Goal: Task Accomplishment & Management: Use online tool/utility

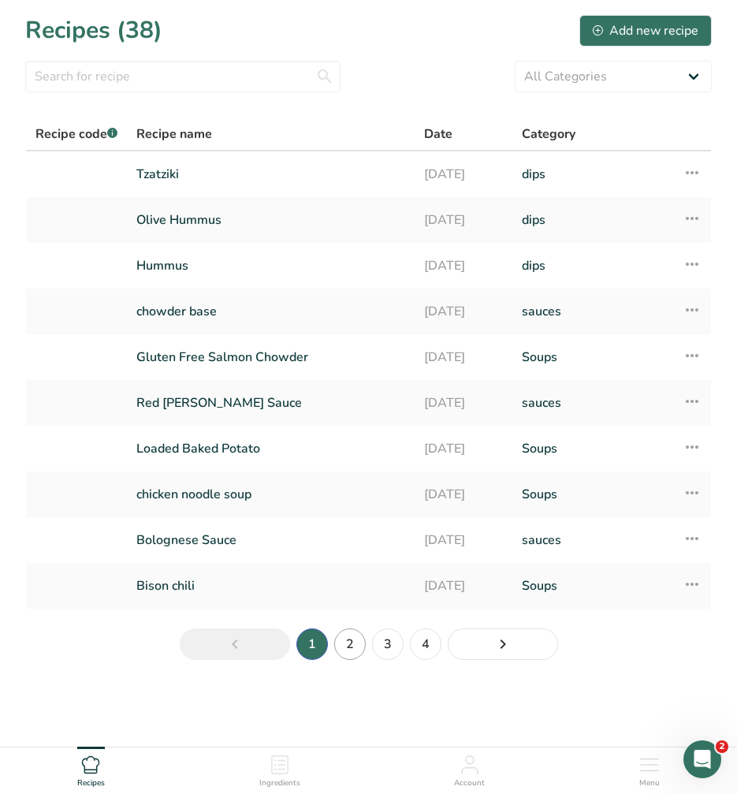
click at [347, 645] on link "2" at bounding box center [350, 644] width 32 height 32
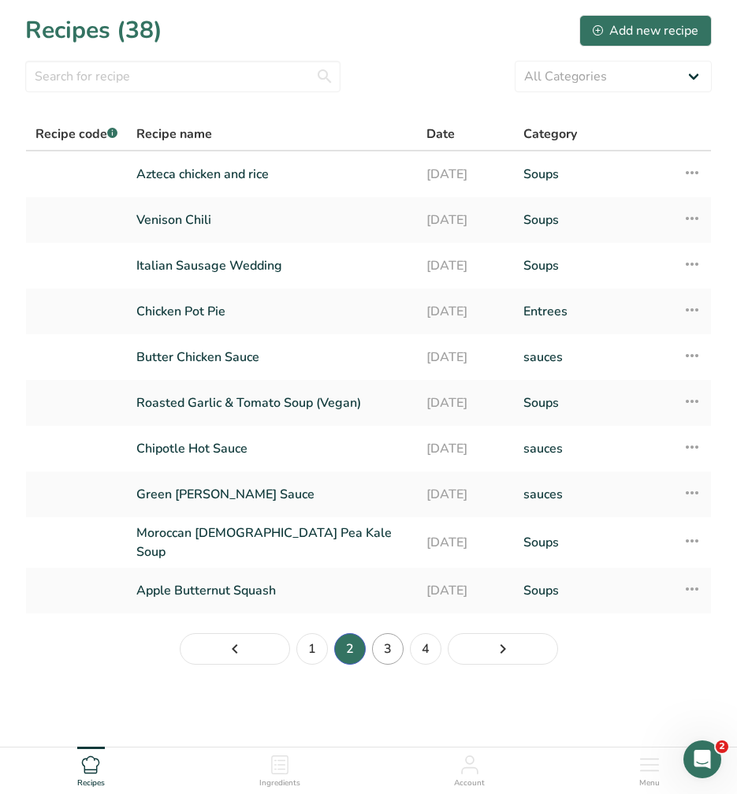
click at [389, 642] on link "3" at bounding box center [388, 649] width 32 height 32
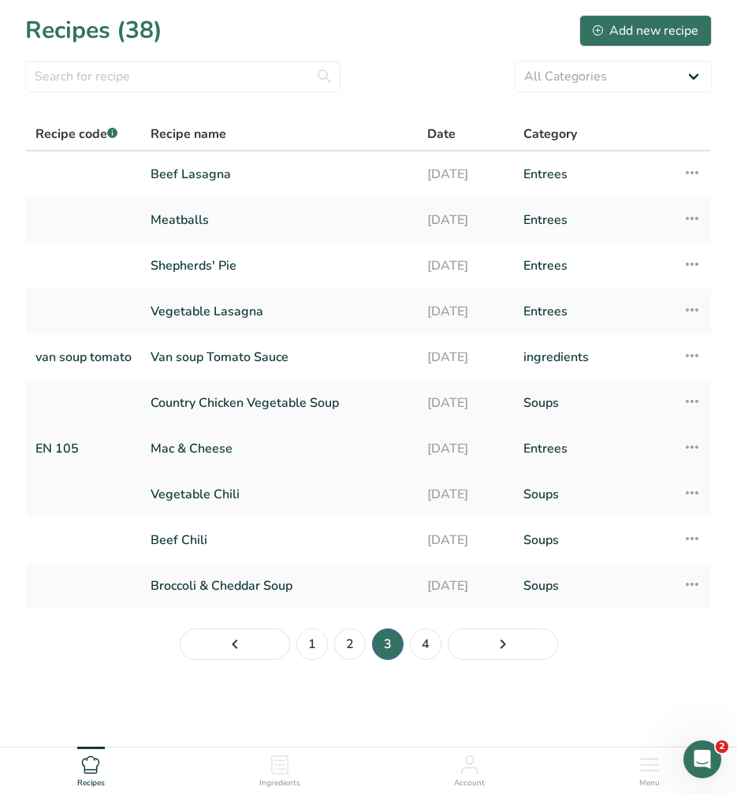
scroll to position [1, 0]
click at [215, 444] on link "Mac & Cheese" at bounding box center [280, 447] width 258 height 33
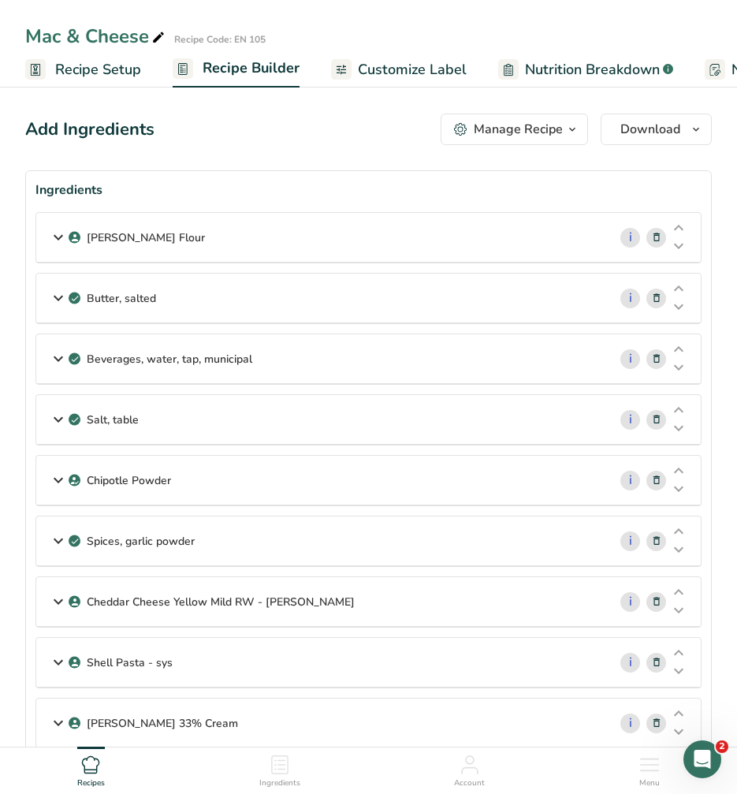
click at [58, 358] on icon at bounding box center [58, 358] width 19 height 28
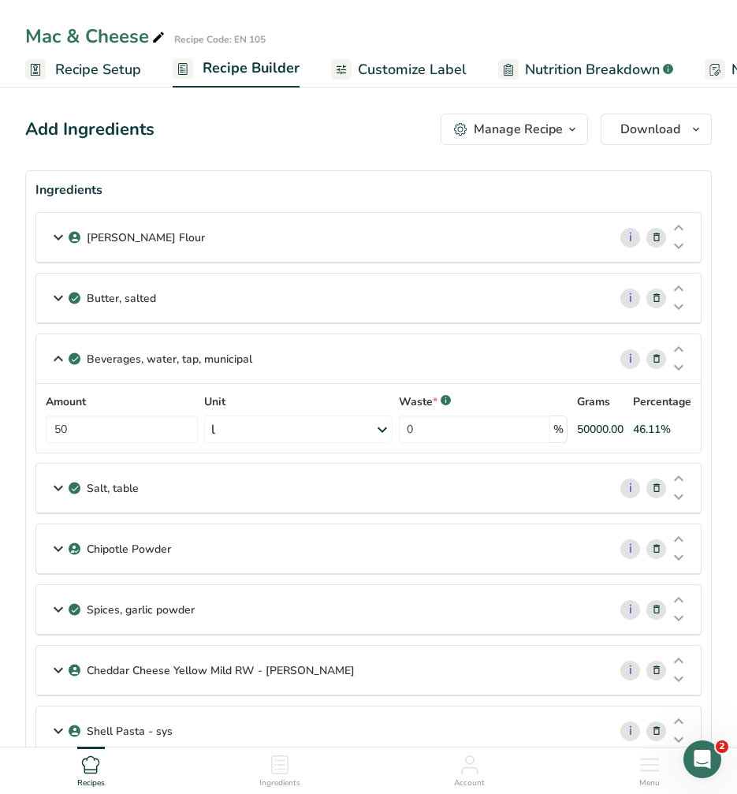
click at [58, 358] on icon at bounding box center [58, 358] width 19 height 28
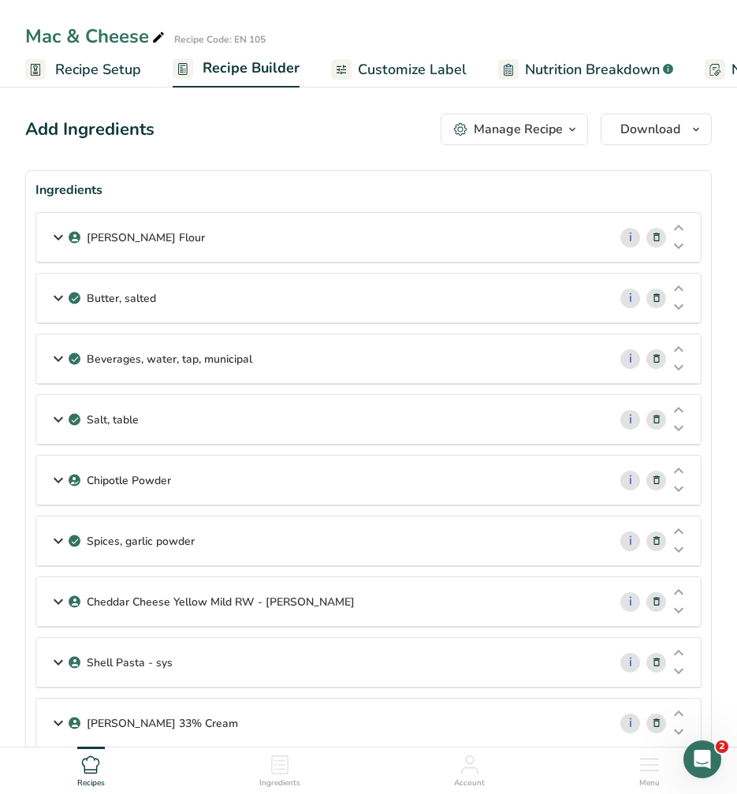
click at [58, 358] on icon at bounding box center [58, 358] width 19 height 28
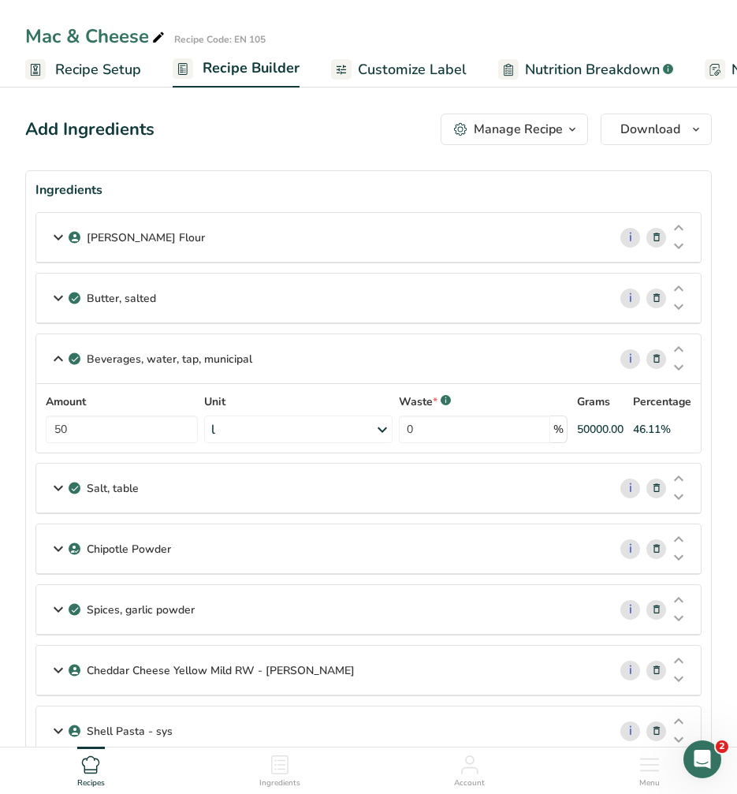
click at [58, 358] on icon at bounding box center [58, 358] width 19 height 28
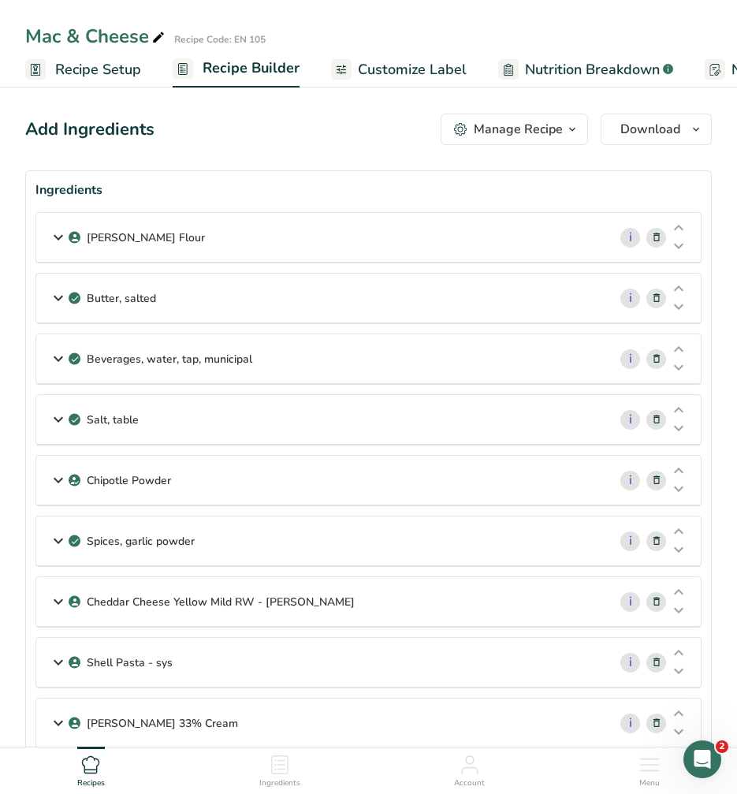
click at [58, 355] on icon at bounding box center [58, 358] width 19 height 28
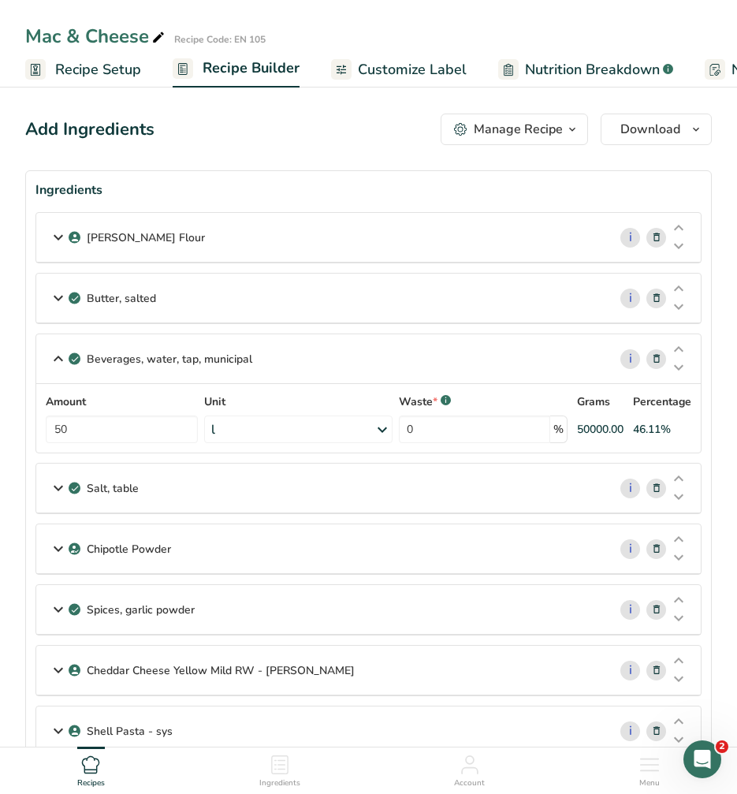
click at [57, 359] on icon at bounding box center [58, 358] width 19 height 28
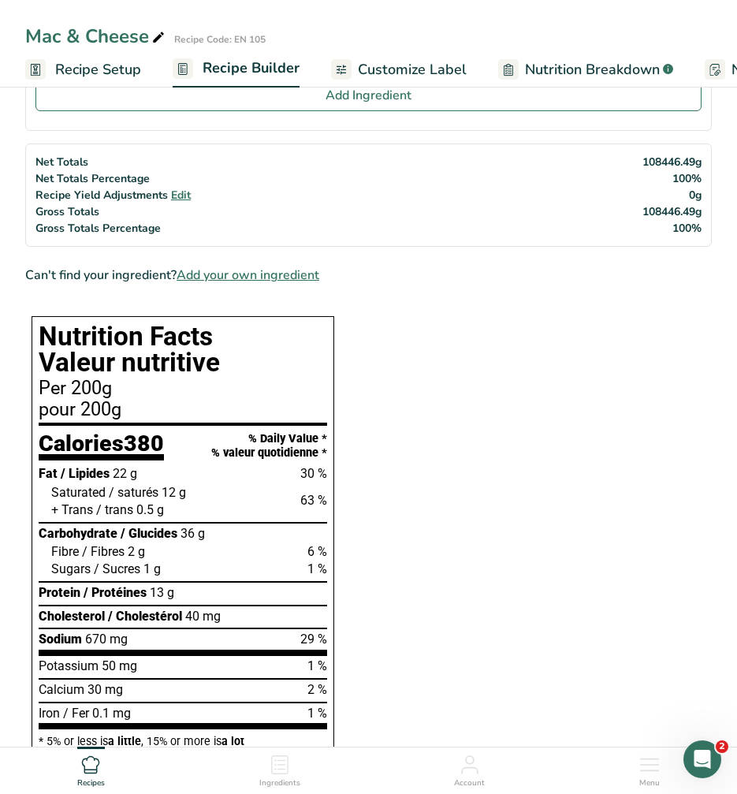
scroll to position [1082, 0]
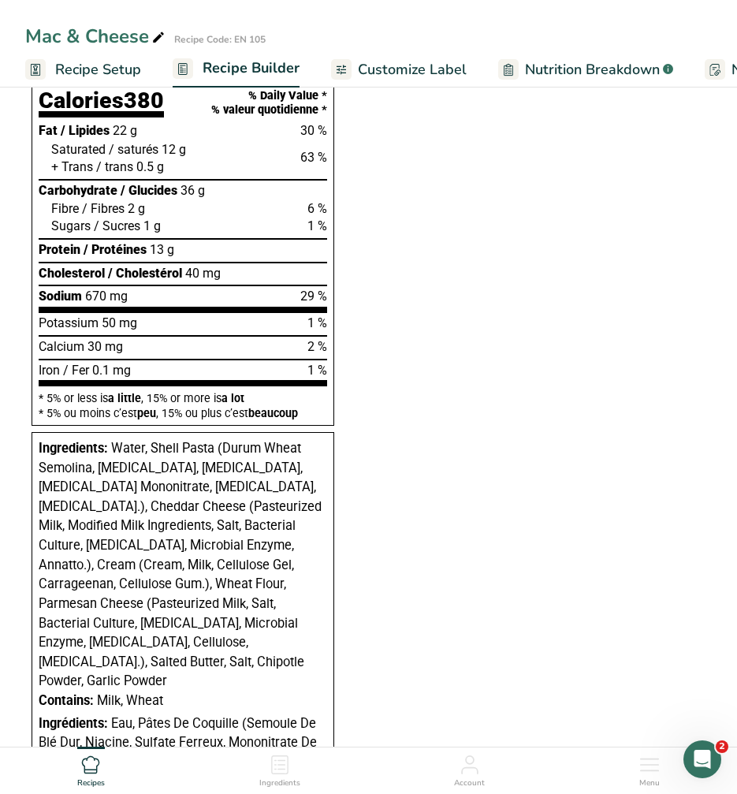
click at [475, 524] on section "Ingredients [PERSON_NAME] Flour i Amount 4.5 Unit qt Weight Units g kg mg See m…" at bounding box center [368, 351] width 687 height 2527
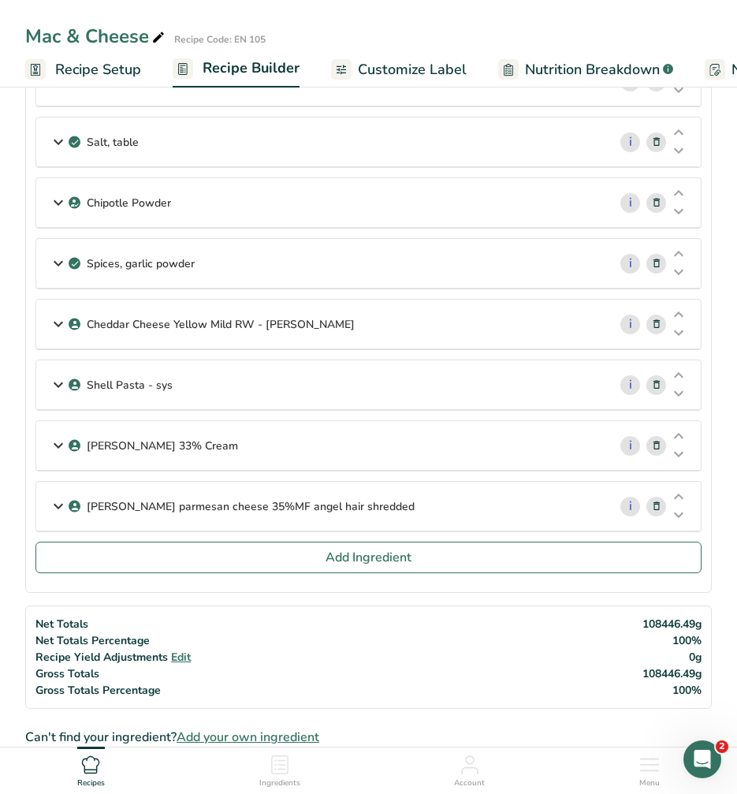
scroll to position [0, 0]
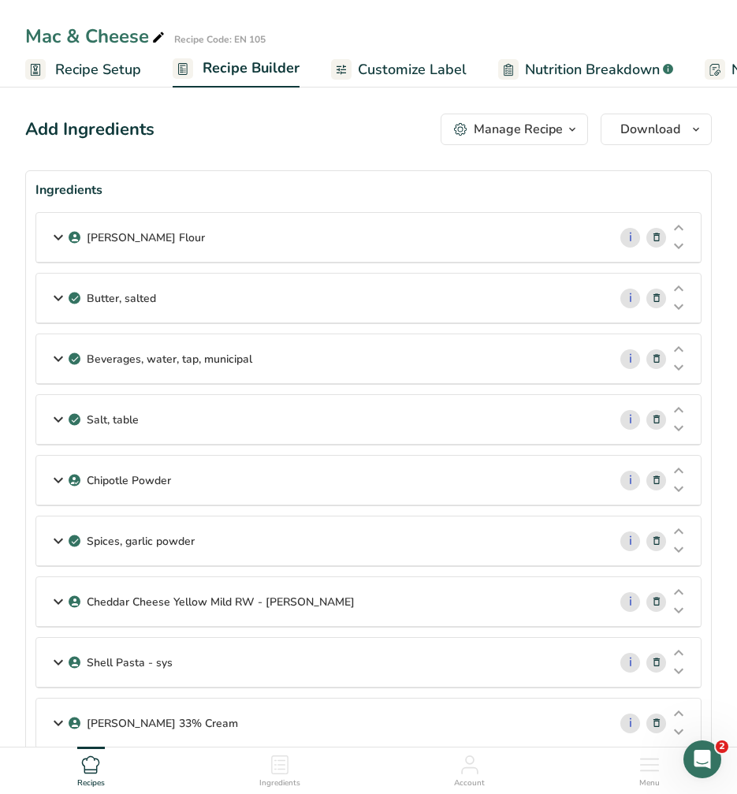
click at [105, 69] on span "Recipe Setup" at bounding box center [98, 69] width 86 height 21
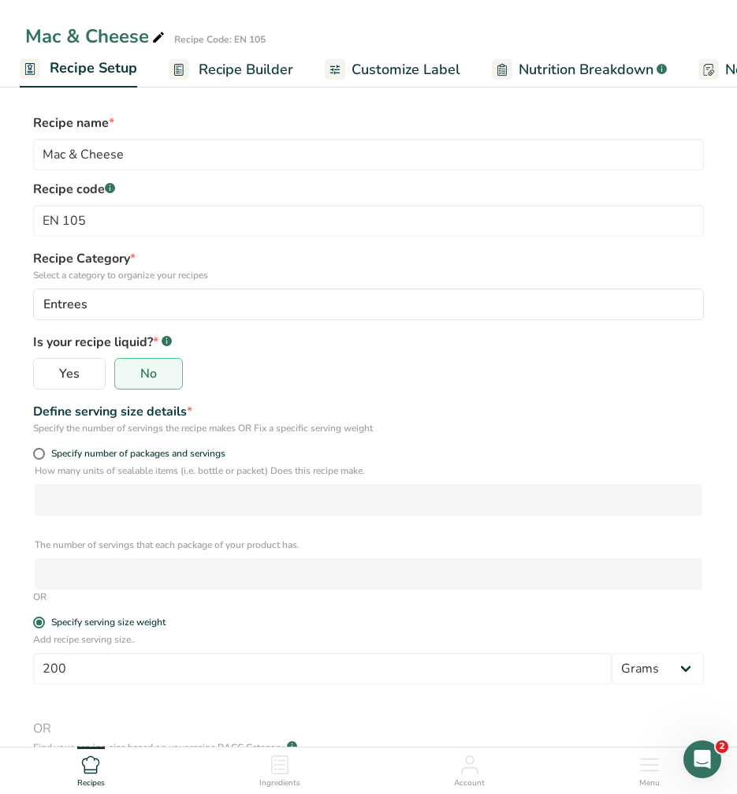
click at [240, 71] on span "Recipe Builder" at bounding box center [246, 69] width 95 height 21
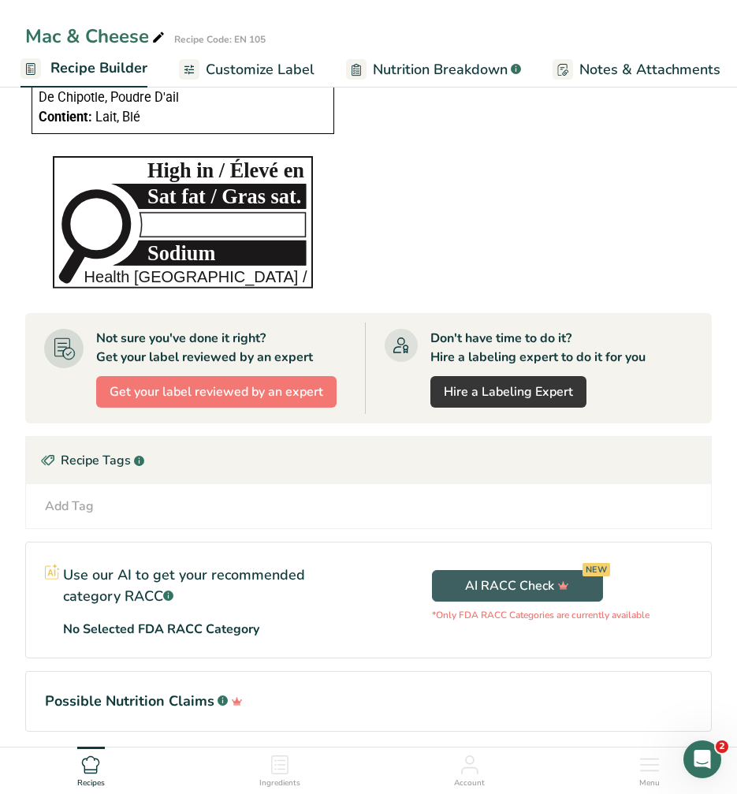
scroll to position [1915, 0]
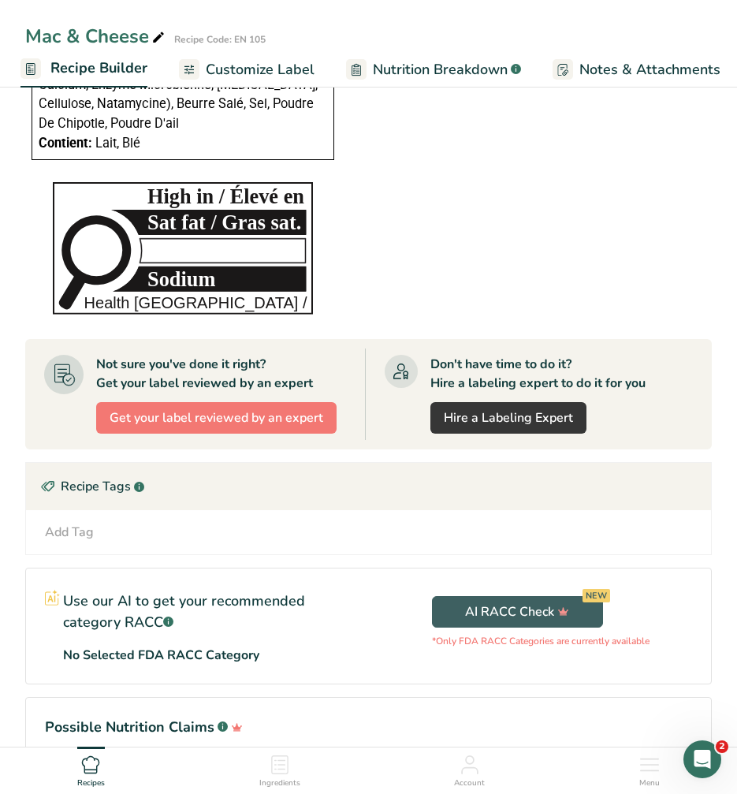
click at [96, 769] on icon at bounding box center [90, 764] width 17 height 17
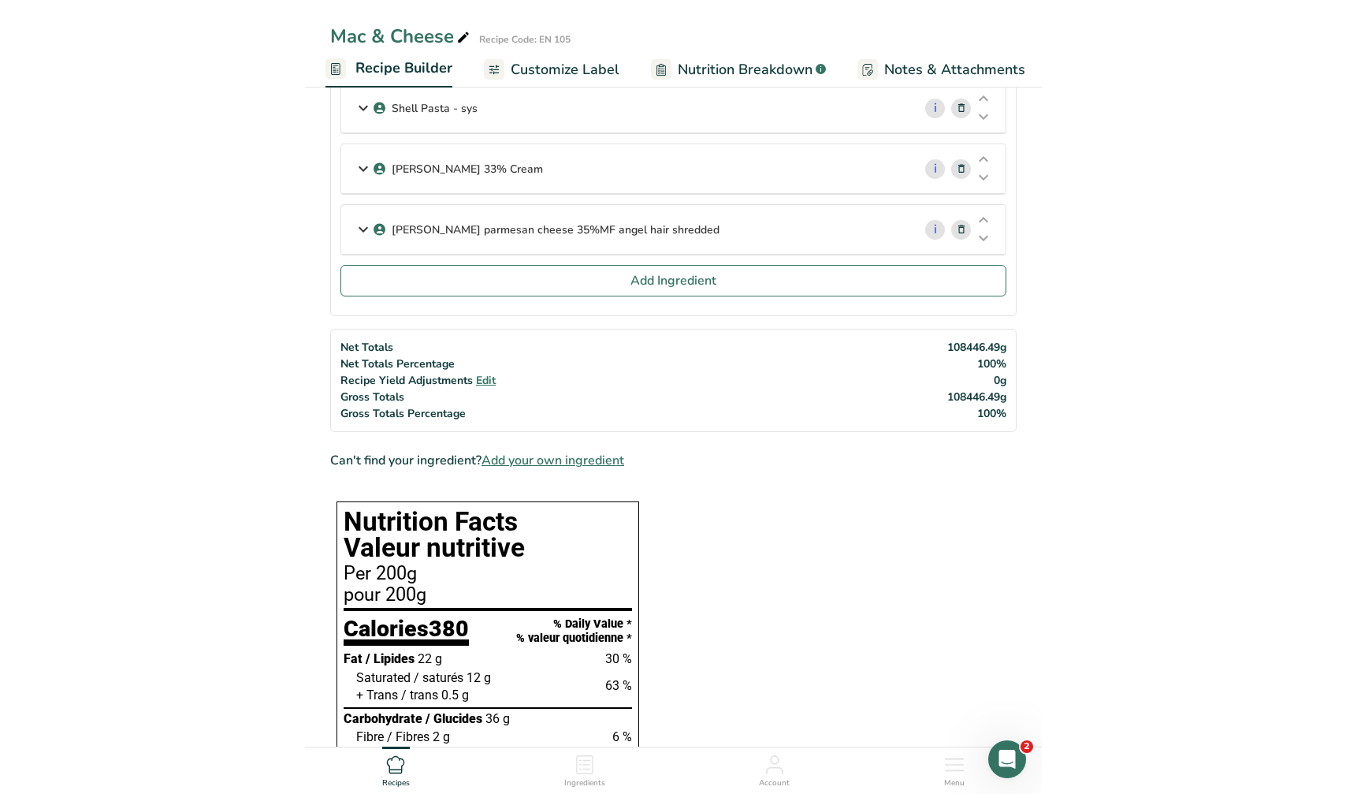
scroll to position [143, 0]
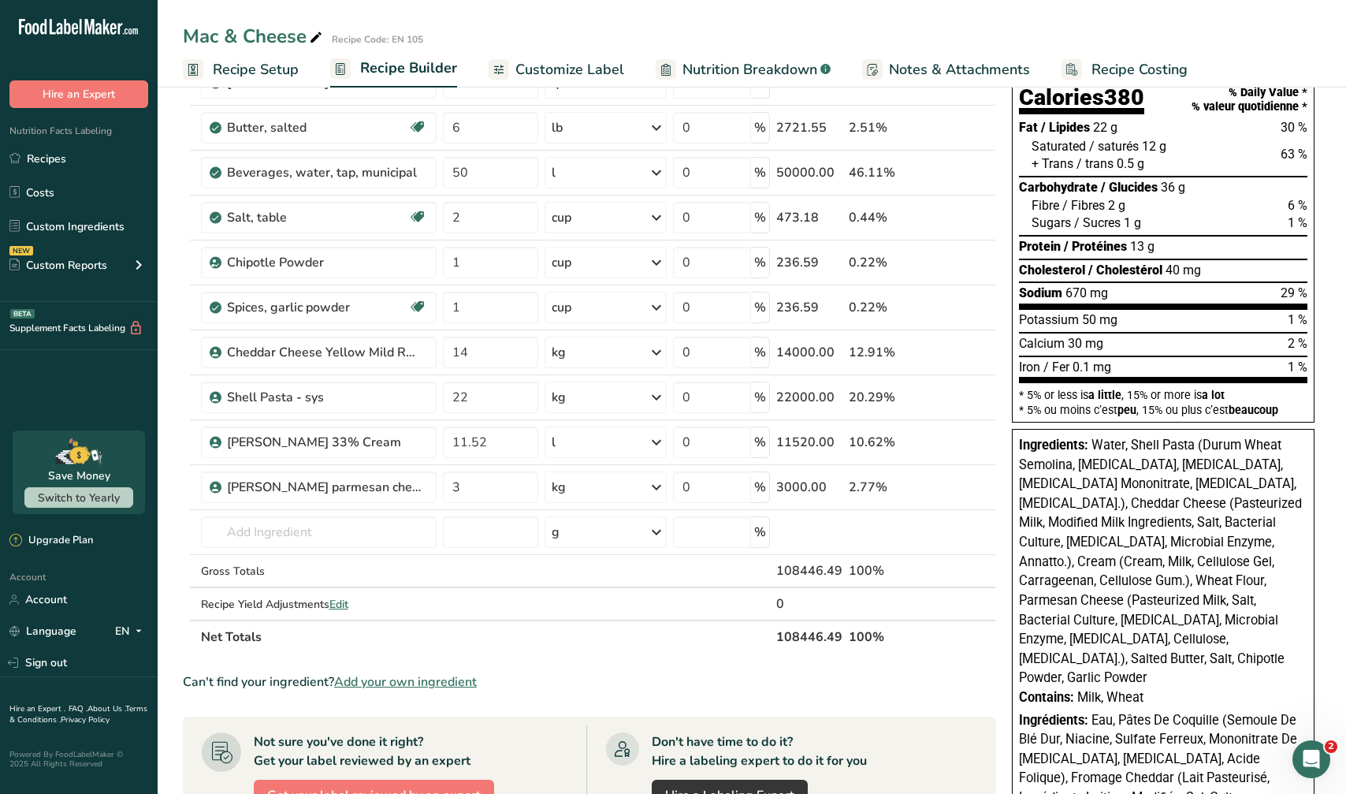
click at [736, 505] on span "Water, Shell Pasta (Durum Wheat Semolina, [MEDICAL_DATA], [MEDICAL_DATA], [MEDI…" at bounding box center [1160, 560] width 283 height 247
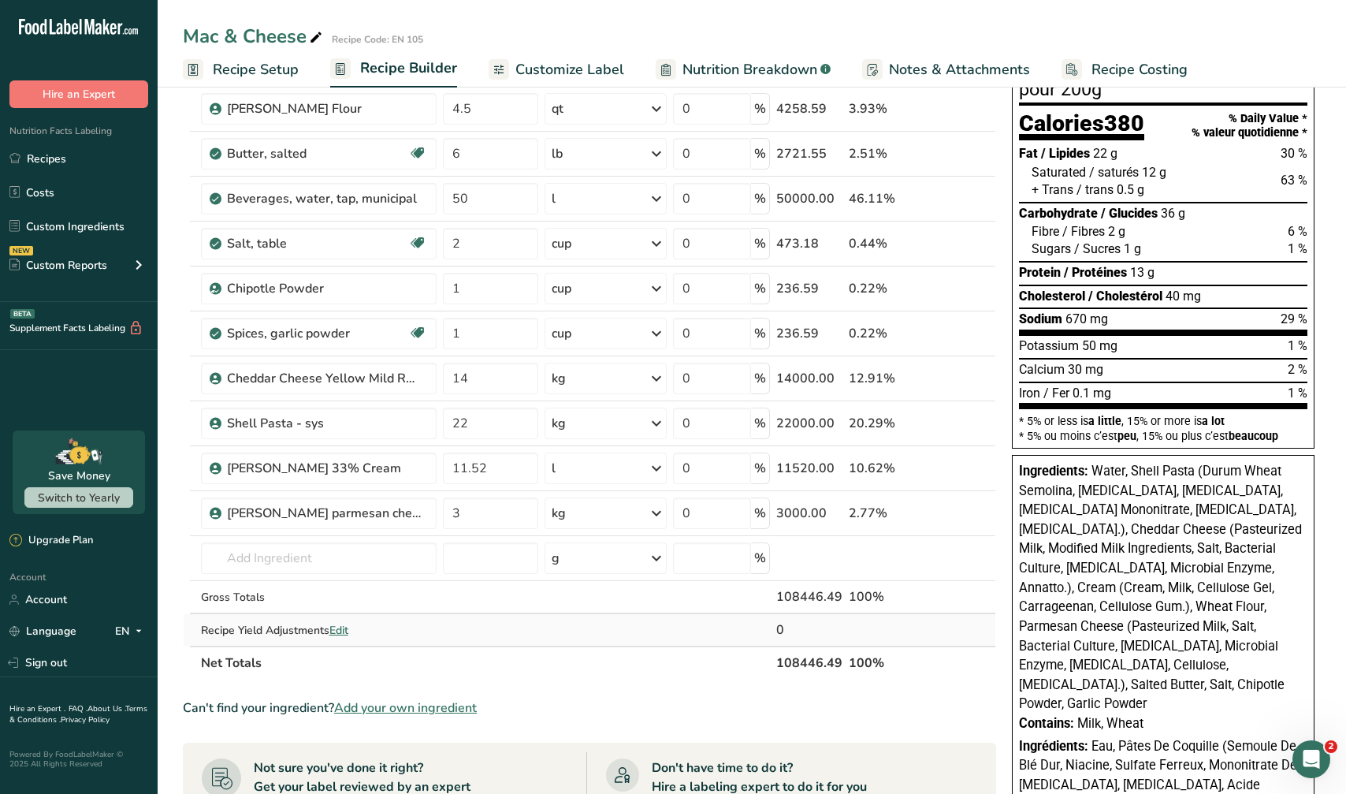
scroll to position [65, 0]
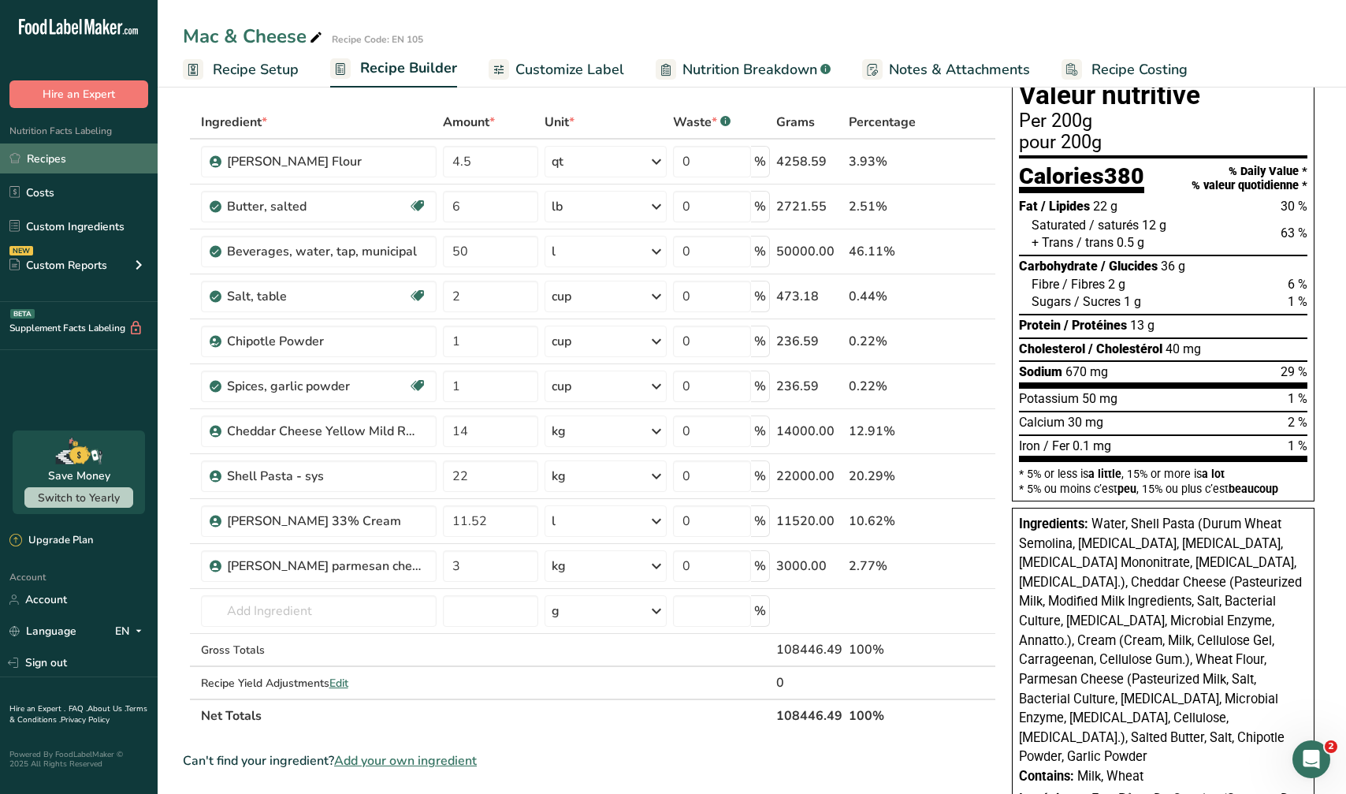
click at [55, 163] on link "Recipes" at bounding box center [79, 158] width 158 height 30
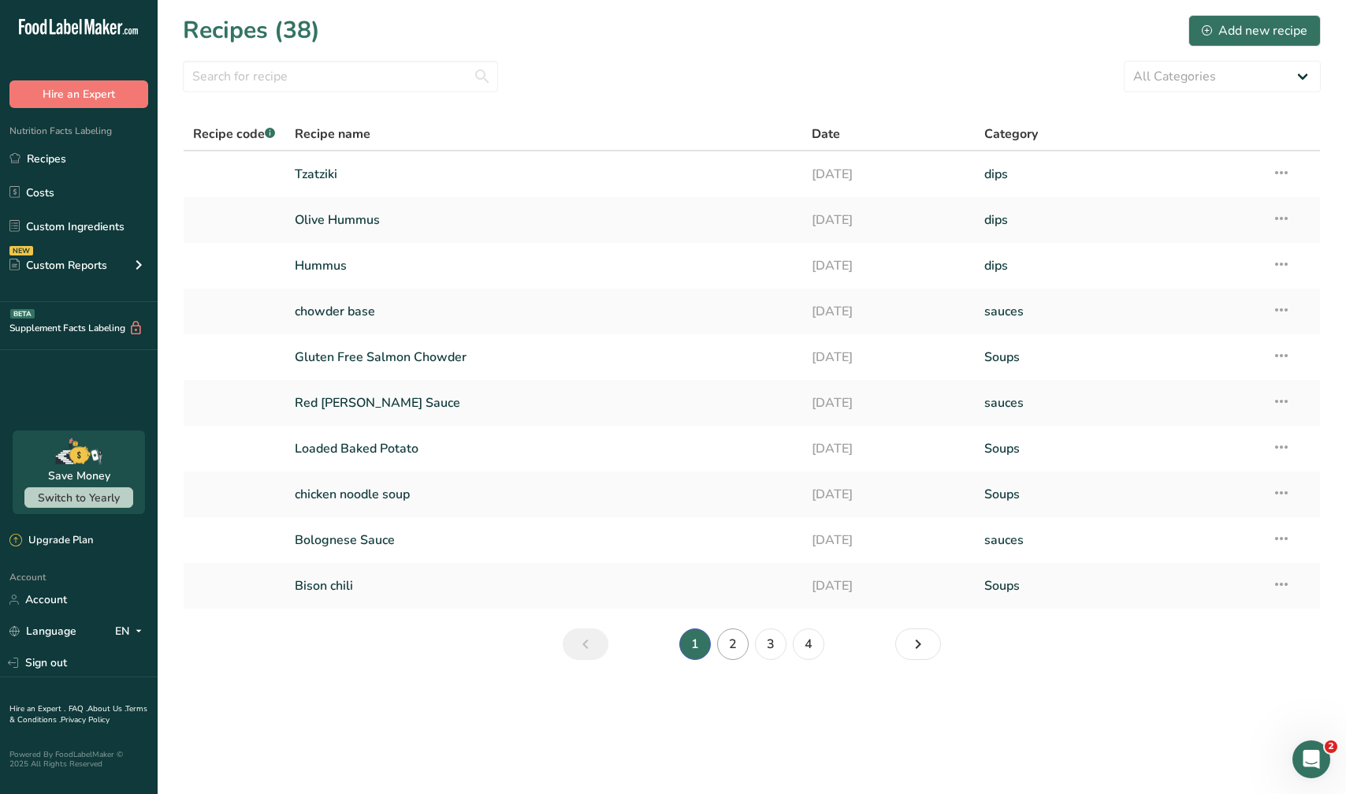
click at [736, 649] on link "2" at bounding box center [733, 644] width 32 height 32
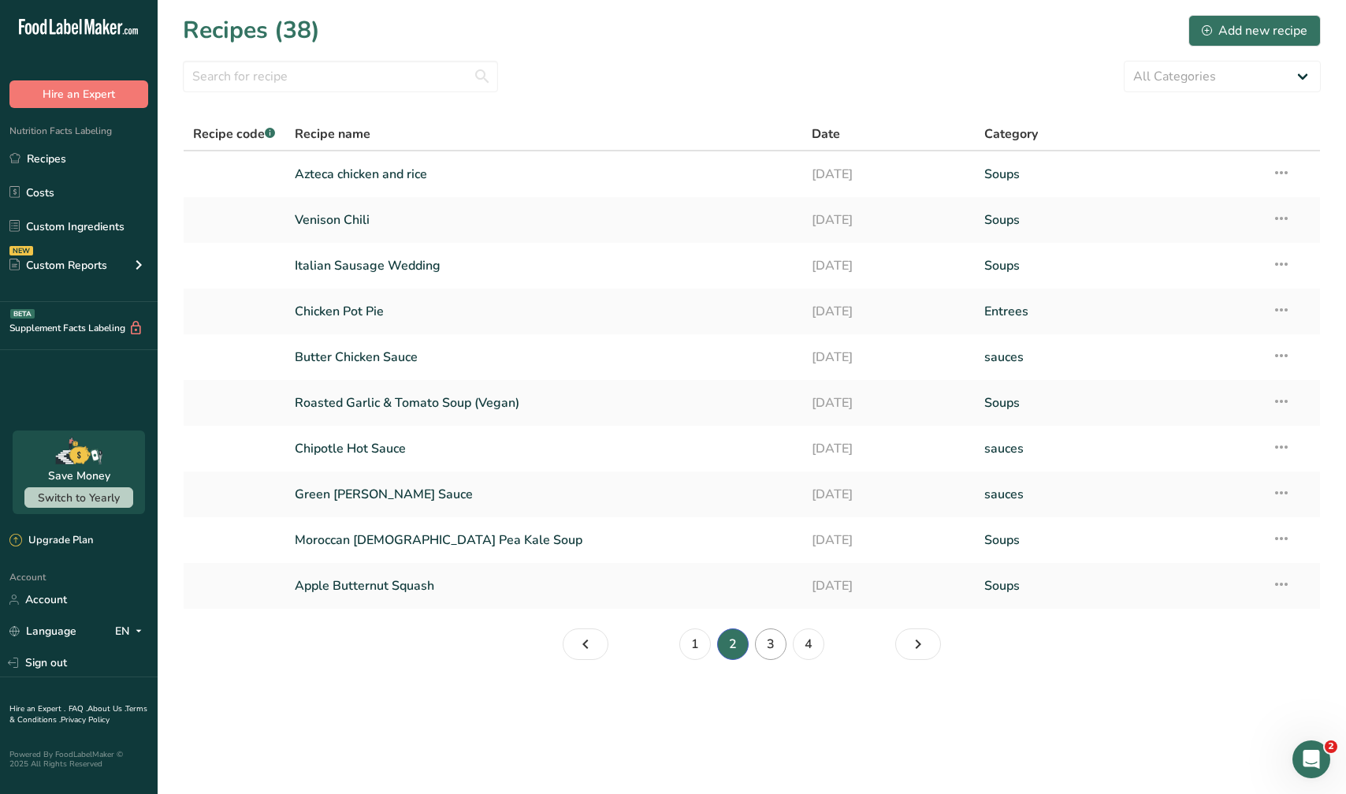
click at [736, 643] on link "3" at bounding box center [771, 644] width 32 height 32
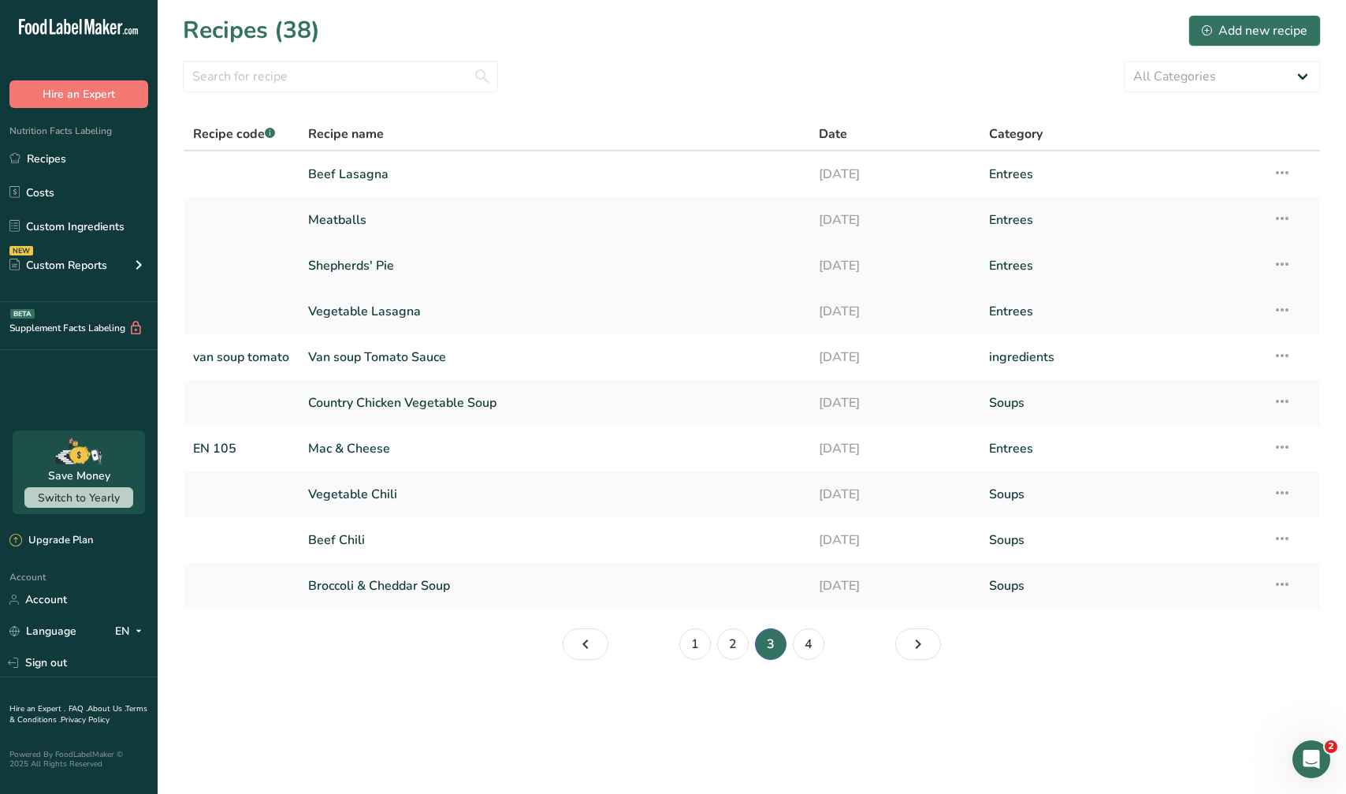
click at [400, 274] on link "Shepherds' Pie" at bounding box center [554, 265] width 492 height 33
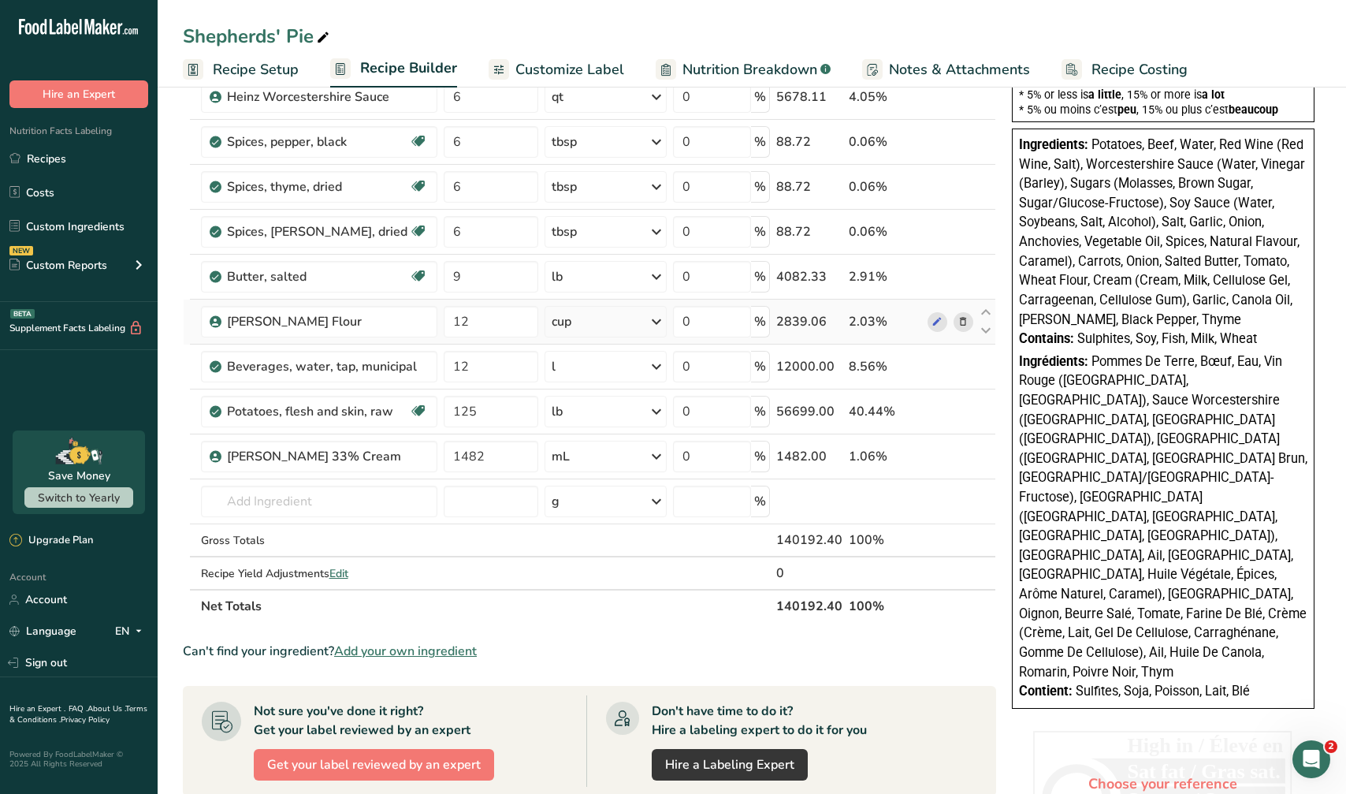
scroll to position [460, 0]
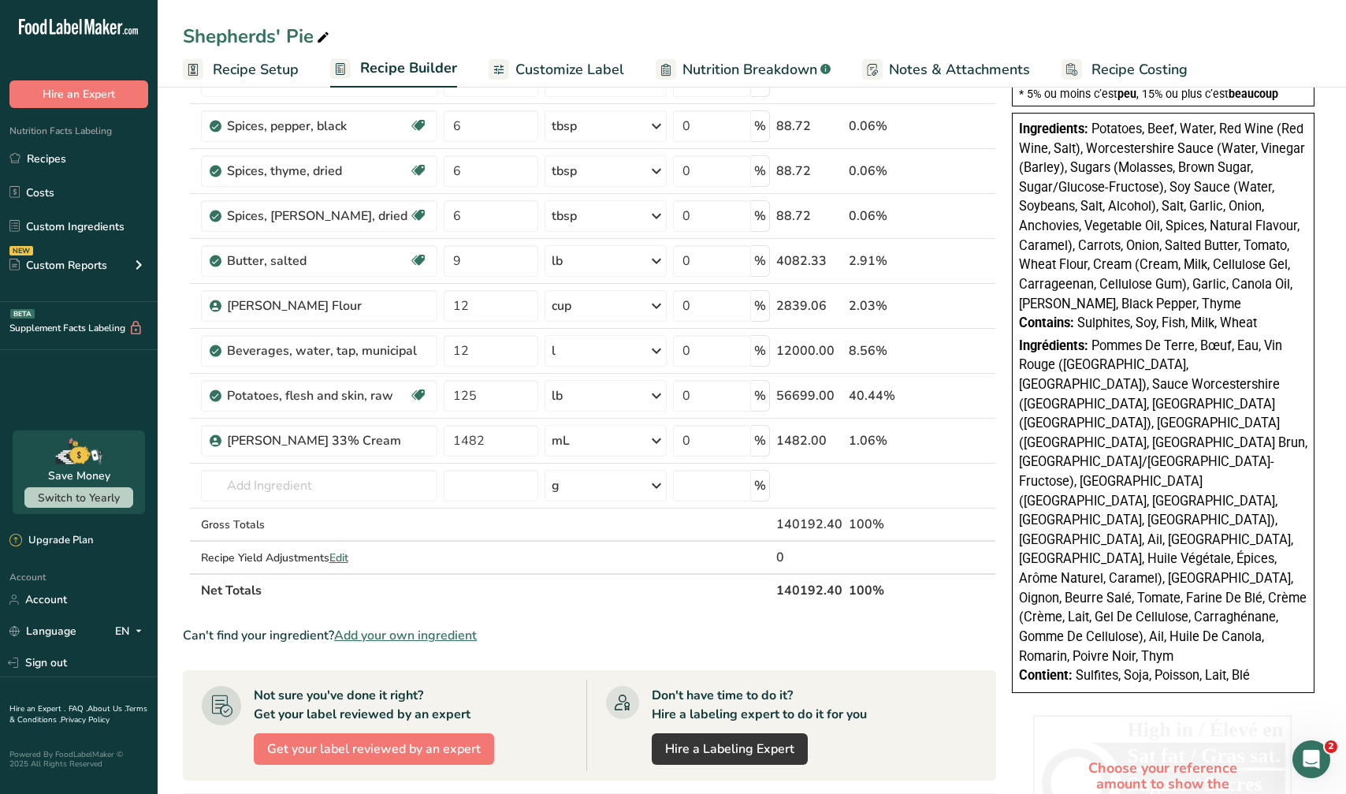
click at [640, 607] on section "Ingredient * Amount * Unit * Waste * .a-a{fill:#347362;}.b-a{fill:#fff;} Grams …" at bounding box center [589, 412] width 813 height 1403
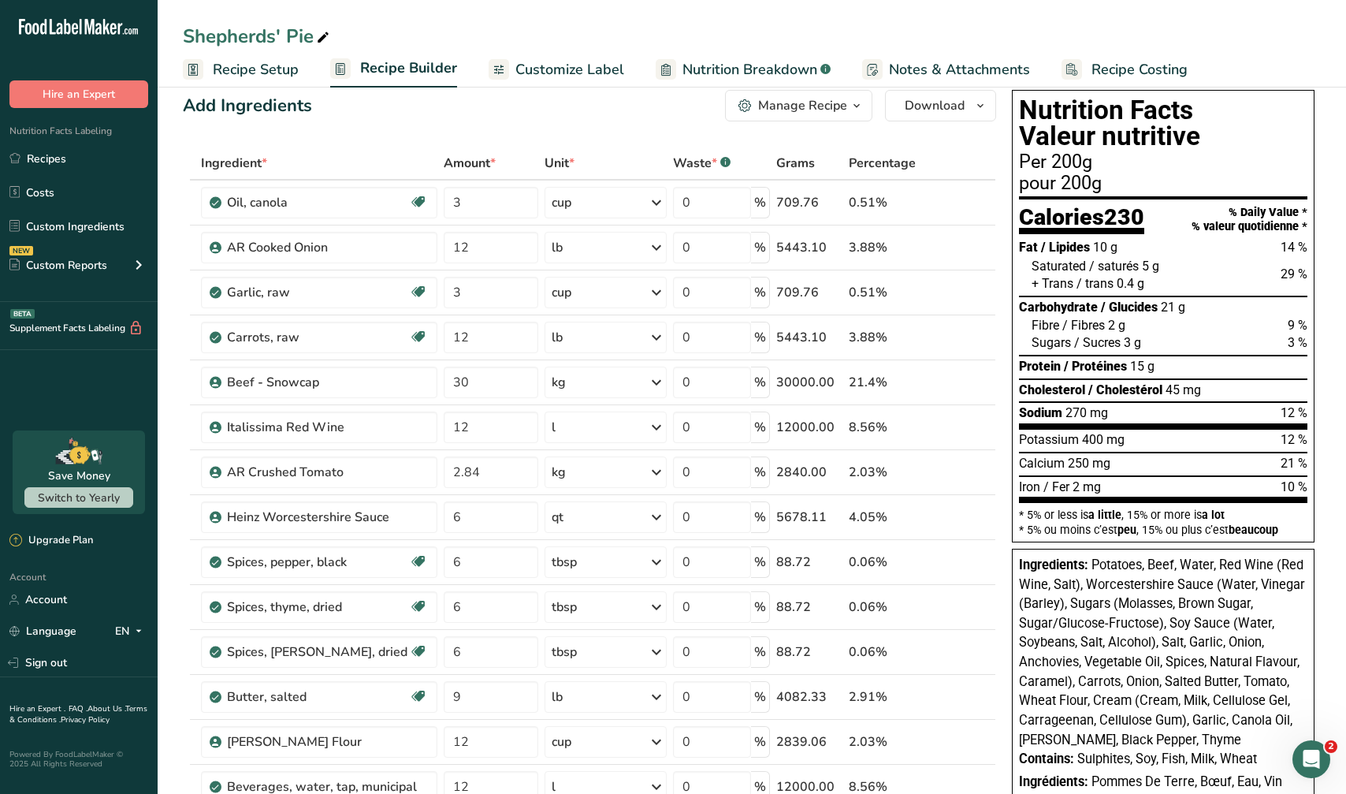
scroll to position [0, 0]
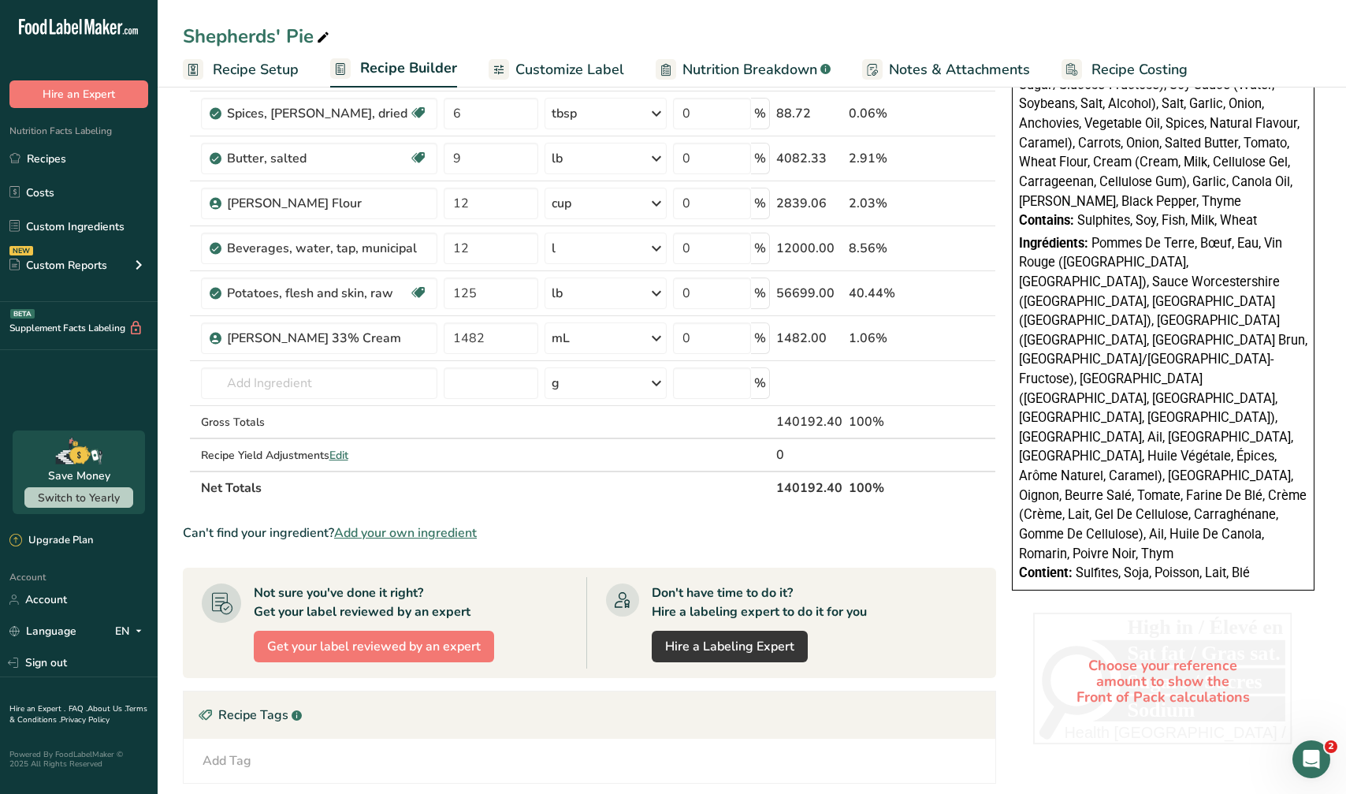
click at [736, 515] on section "Ingredient * Amount * Unit * Waste * .a-a{fill:#347362;}.b-a{fill:#fff;} Grams …" at bounding box center [589, 309] width 813 height 1403
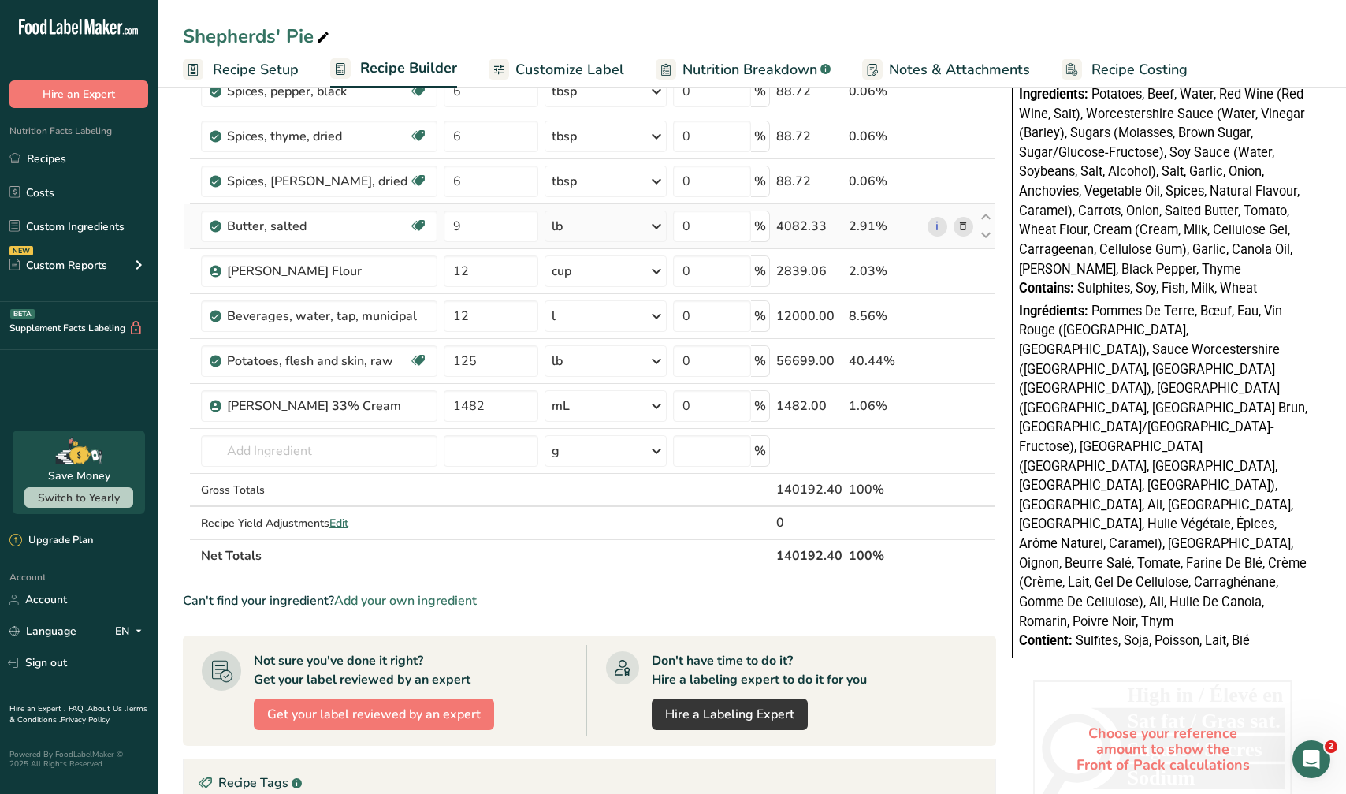
scroll to position [463, 0]
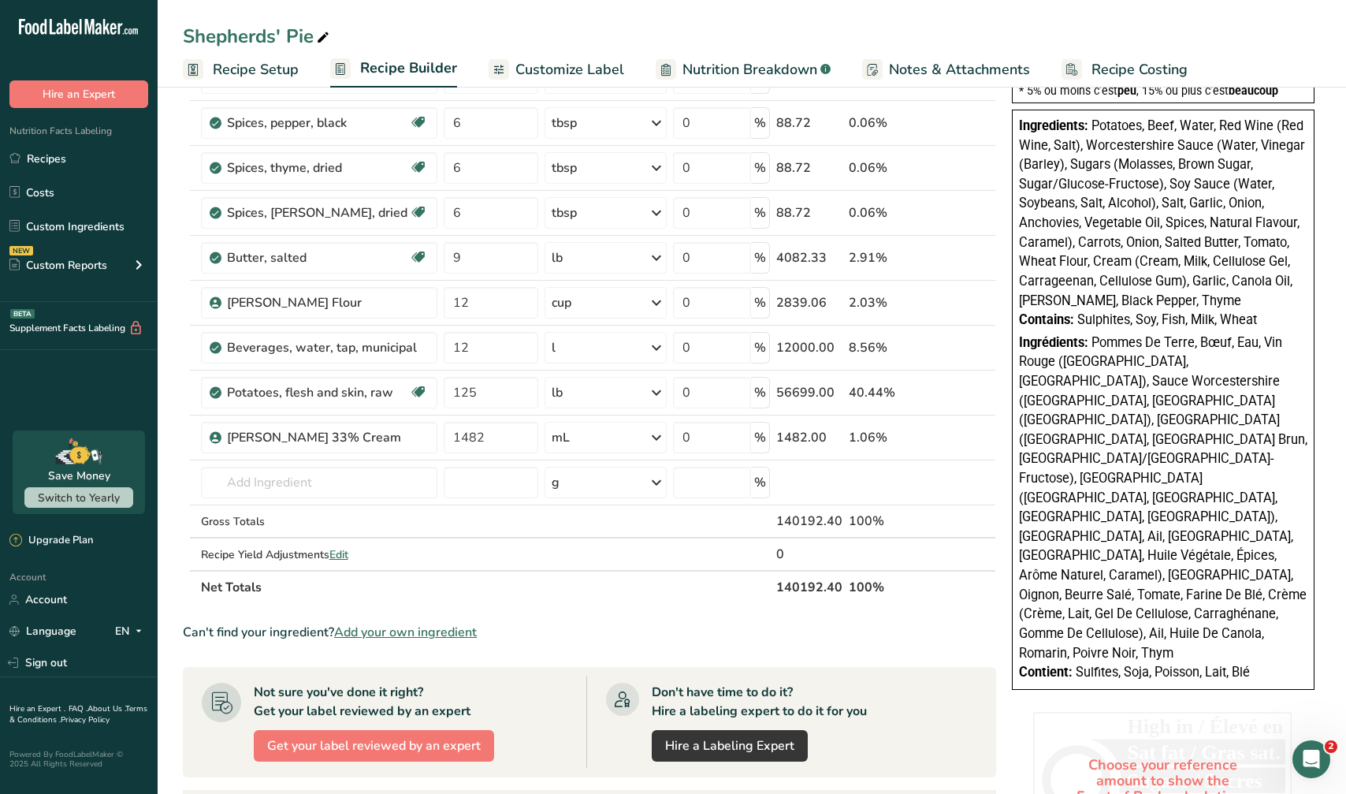
click at [736, 586] on th "100%" at bounding box center [885, 586] width 79 height 33
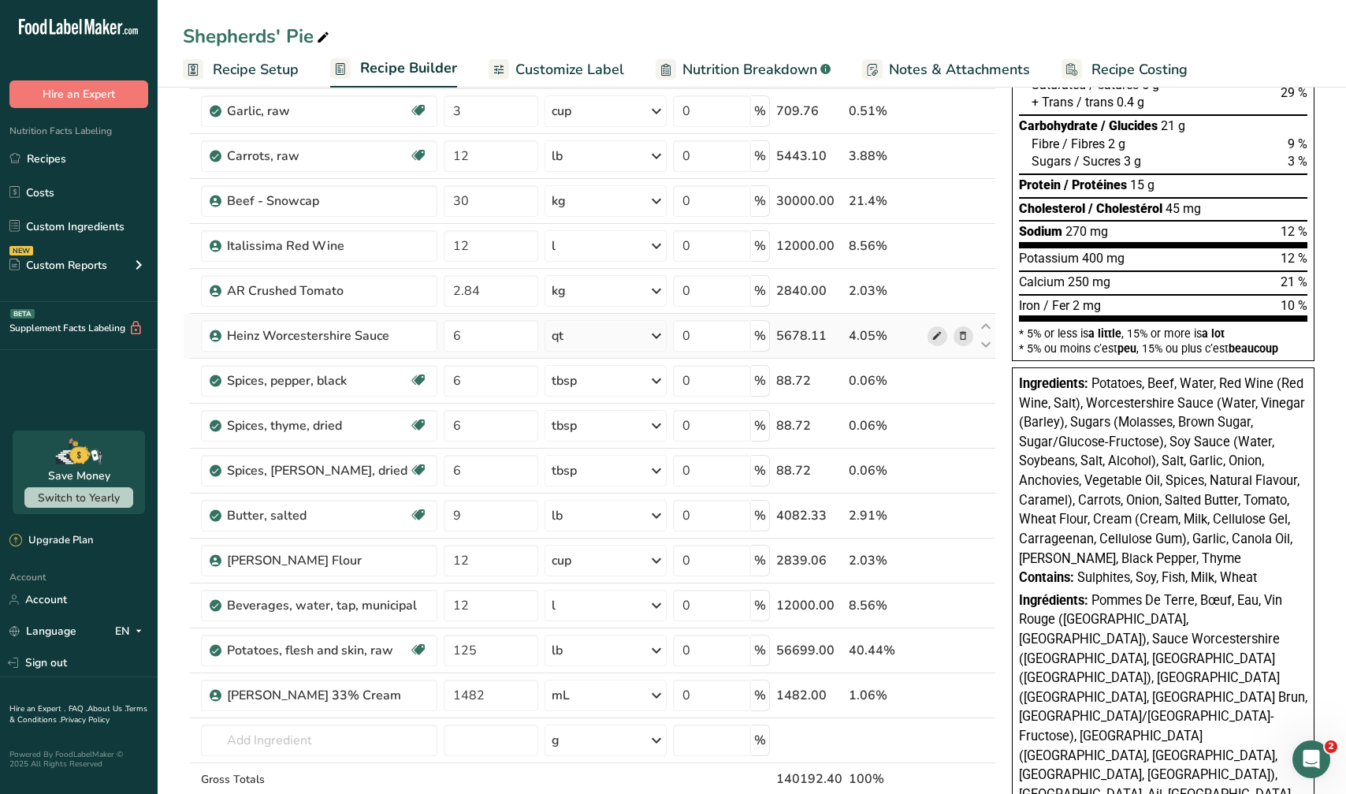
scroll to position [0, 0]
